Goal: Find contact information: Find contact information

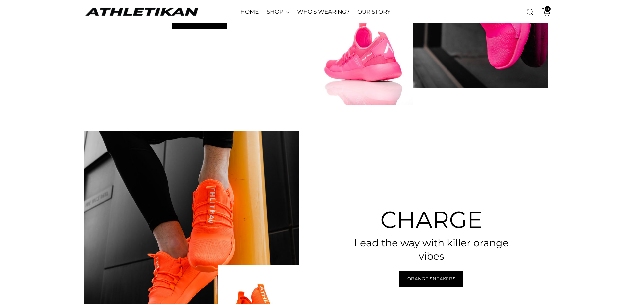
scroll to position [431, 0]
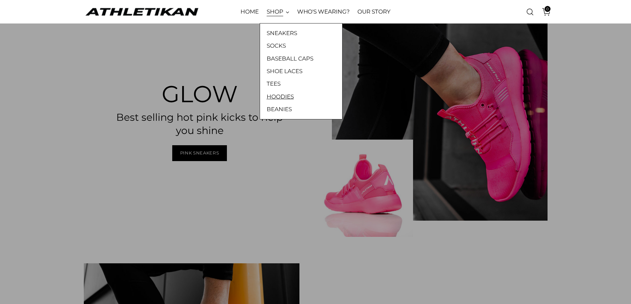
click at [281, 97] on link "HOODIES" at bounding box center [301, 96] width 69 height 9
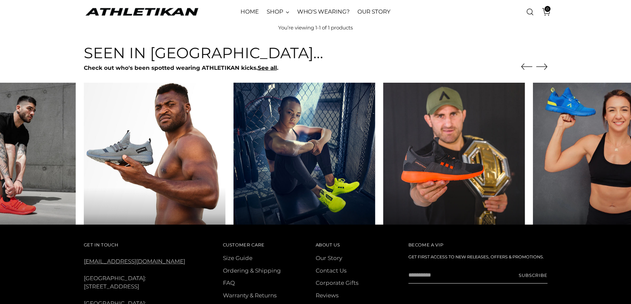
scroll to position [327, 0]
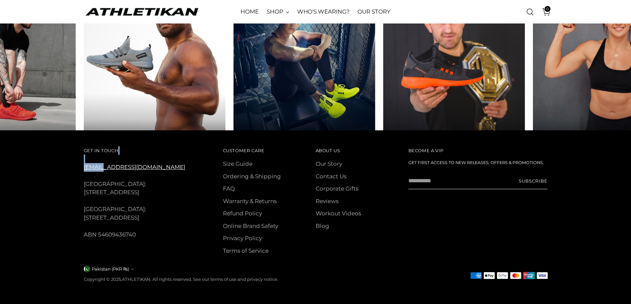
drag, startPoint x: 118, startPoint y: 166, endPoint x: 101, endPoint y: 165, distance: 16.6
click at [101, 165] on div "Get In Touch [EMAIL_ADDRESS][DOMAIN_NAME] [GEOGRAPHIC_DATA]: [STREET_ADDRESS] […" at bounding box center [144, 192] width 121 height 93
click at [151, 168] on div "Get In Touch [EMAIL_ADDRESS][DOMAIN_NAME] [GEOGRAPHIC_DATA]: [STREET_ADDRESS] […" at bounding box center [144, 192] width 121 height 93
drag, startPoint x: 148, startPoint y: 168, endPoint x: 80, endPoint y: 167, distance: 68.6
click at [80, 167] on div "Get In Touch [EMAIL_ADDRESS][DOMAIN_NAME] [GEOGRAPHIC_DATA]: [STREET_ADDRESS] […" at bounding box center [315, 218] width 505 height 174
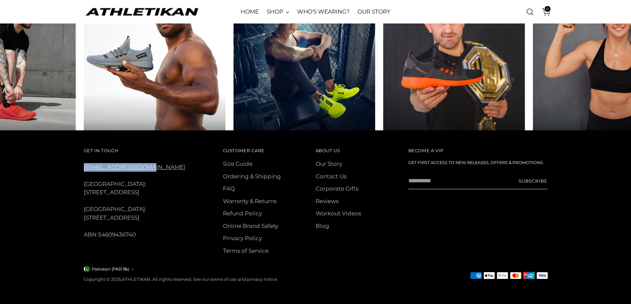
copy link "[EMAIL_ADDRESS][DOMAIN_NAME]"
